Goal: Check status: Check status

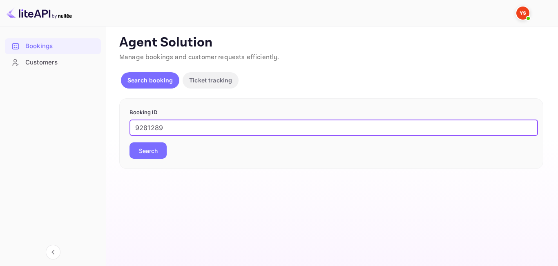
type input "9281289"
click at [147, 149] on button "Search" at bounding box center [148, 151] width 37 height 16
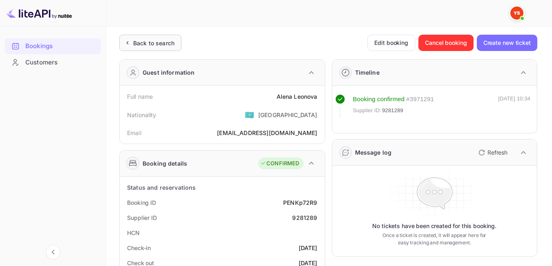
click at [152, 43] on div "Back to search" at bounding box center [153, 43] width 41 height 9
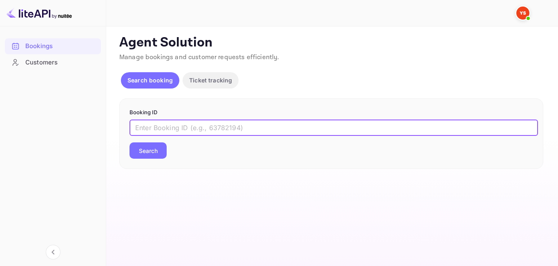
paste input "8953401"
click at [138, 129] on input "8953401" at bounding box center [334, 128] width 409 height 16
type input "8953401"
click at [152, 150] on button "Search" at bounding box center [148, 151] width 37 height 16
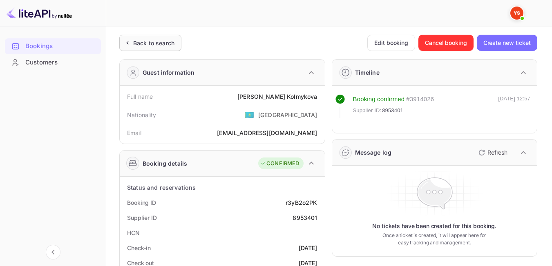
click at [154, 47] on div "Back to search" at bounding box center [153, 43] width 41 height 9
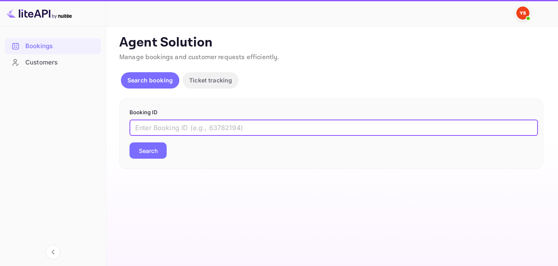
paste input "8687593"
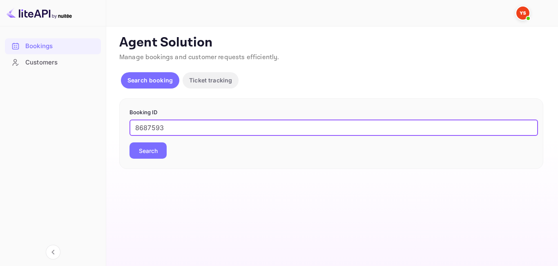
click at [163, 156] on button "Search" at bounding box center [148, 151] width 37 height 16
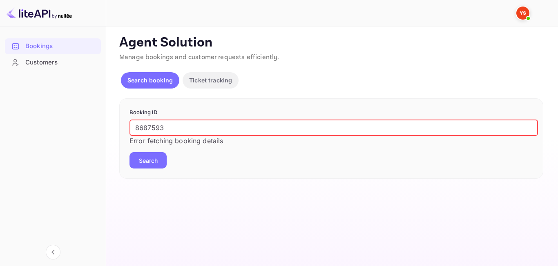
click at [138, 135] on input "8687593" at bounding box center [334, 128] width 409 height 16
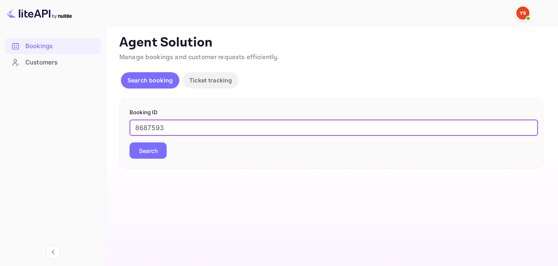
type input "8687593"
click at [139, 149] on button "Search" at bounding box center [148, 151] width 37 height 16
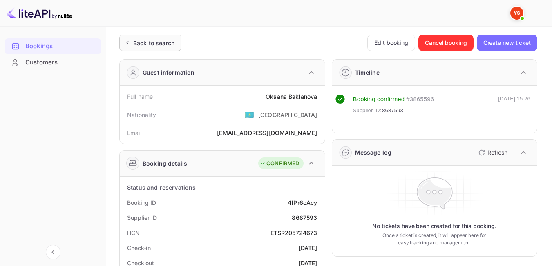
click at [163, 41] on div "Back to search" at bounding box center [153, 43] width 41 height 9
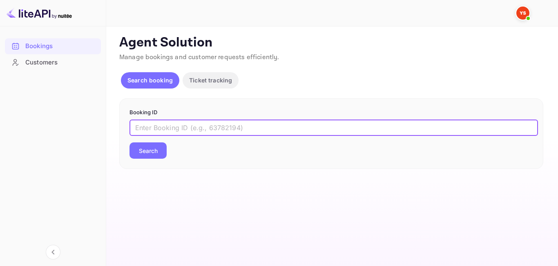
paste input "8903887"
type input "8903887"
click at [140, 154] on button "Search" at bounding box center [148, 151] width 37 height 16
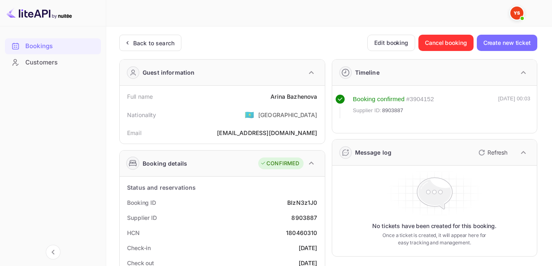
click at [144, 40] on div "Back to search" at bounding box center [153, 43] width 41 height 9
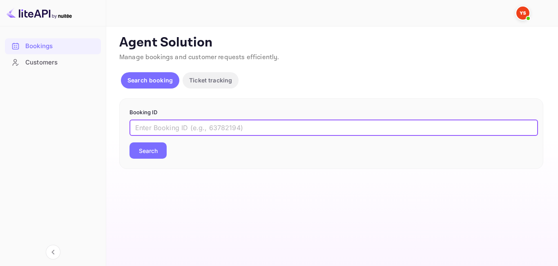
paste input "9189087"
type input "9189087"
click at [149, 150] on button "Search" at bounding box center [148, 151] width 37 height 16
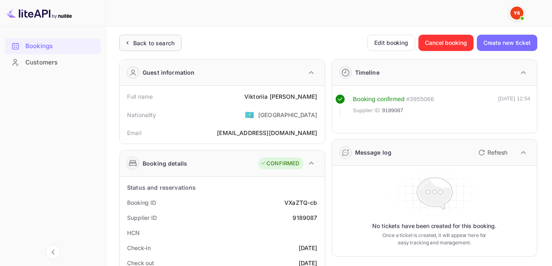
click at [164, 50] on div "Back to search" at bounding box center [150, 43] width 62 height 16
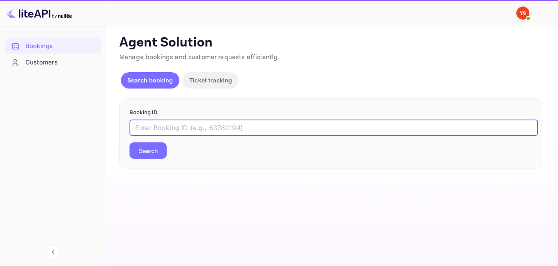
paste input "9354517"
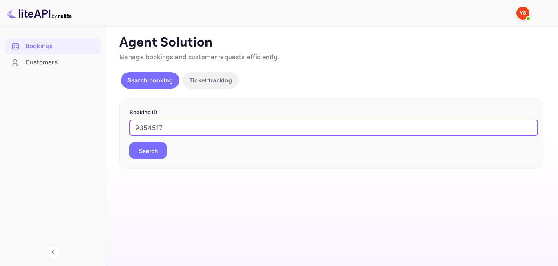
type input "9354517"
click at [159, 157] on button "Search" at bounding box center [148, 151] width 37 height 16
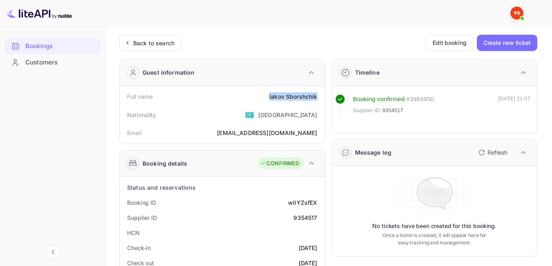
drag, startPoint x: 264, startPoint y: 92, endPoint x: 319, endPoint y: 90, distance: 54.8
click at [319, 90] on div "Full name Iakov Sborshchik" at bounding box center [222, 96] width 199 height 15
click at [238, 124] on div "Nationality 🇰🇿 Kazakhstan" at bounding box center [222, 114] width 199 height 21
click at [138, 40] on div "Back to search" at bounding box center [153, 43] width 41 height 9
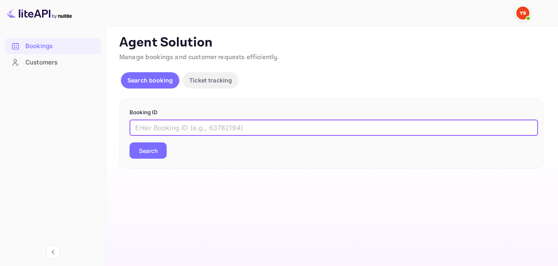
paste input "9354517"
type input "9354517"
click at [156, 150] on button "Search" at bounding box center [148, 151] width 37 height 16
